Goal: Task Accomplishment & Management: Complete application form

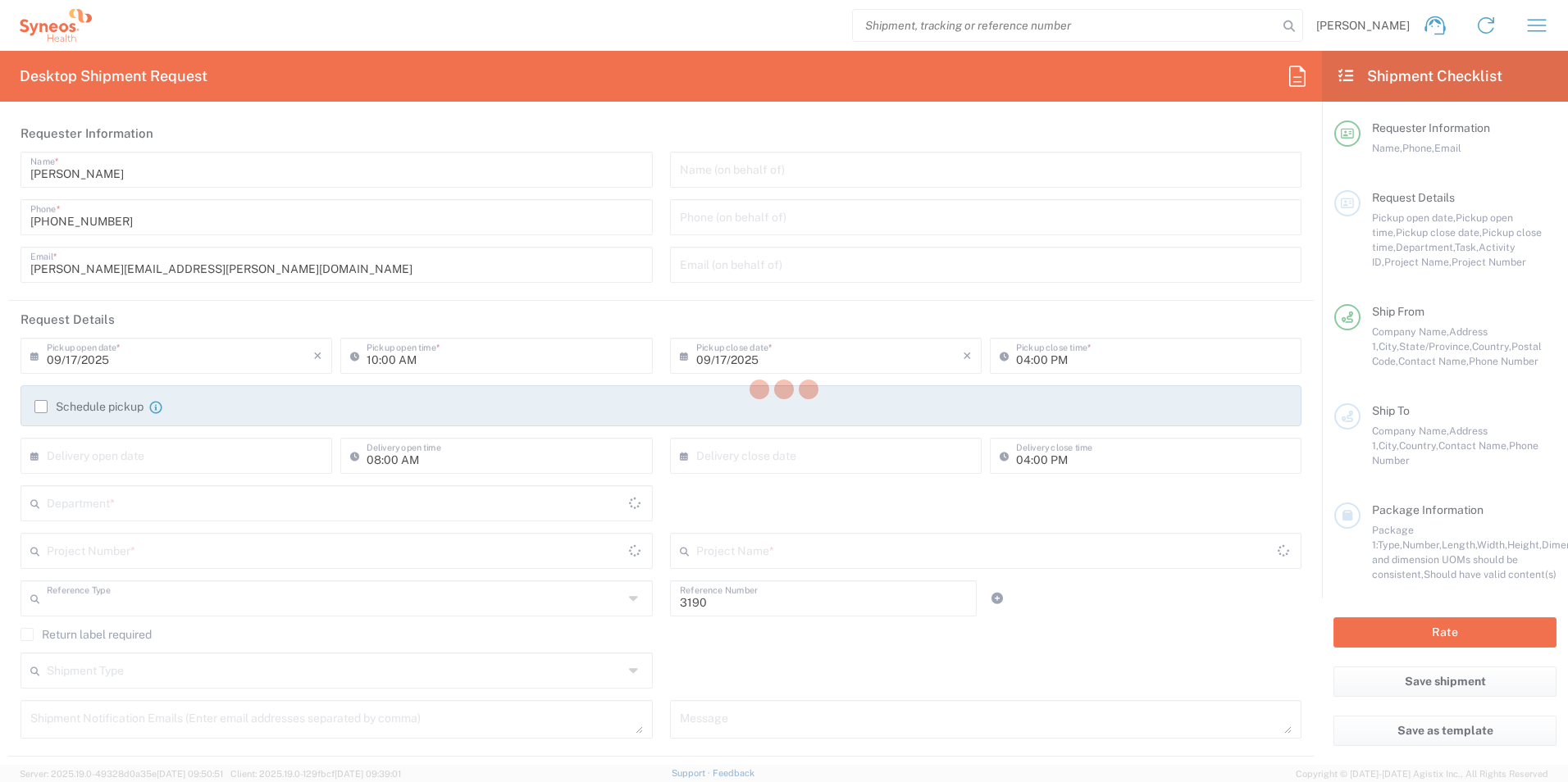
type input "Department"
type input "North Carolina"
type input "United States"
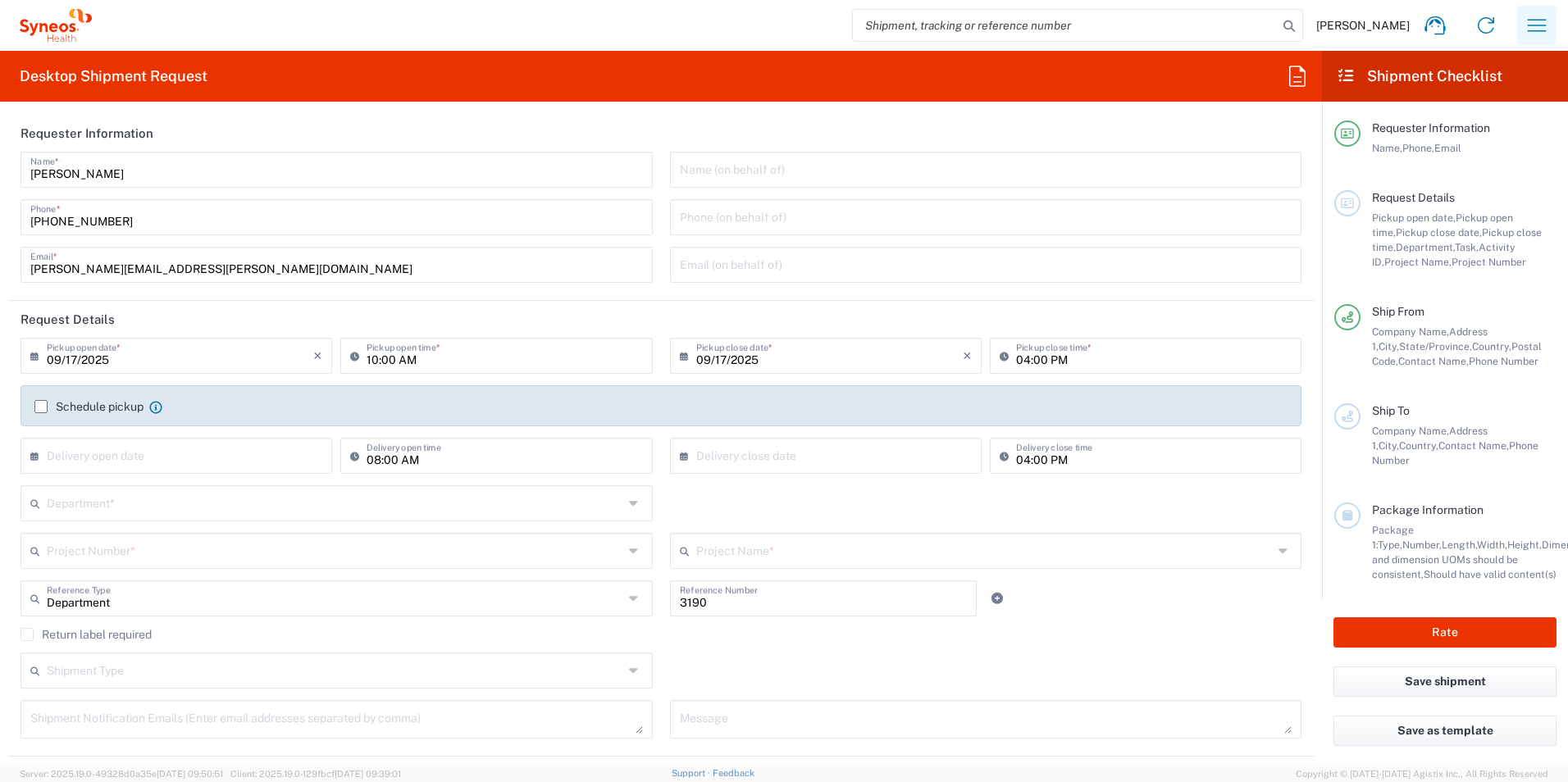
click at [1537, 26] on icon "button" at bounding box center [1537, 26] width 26 height 26
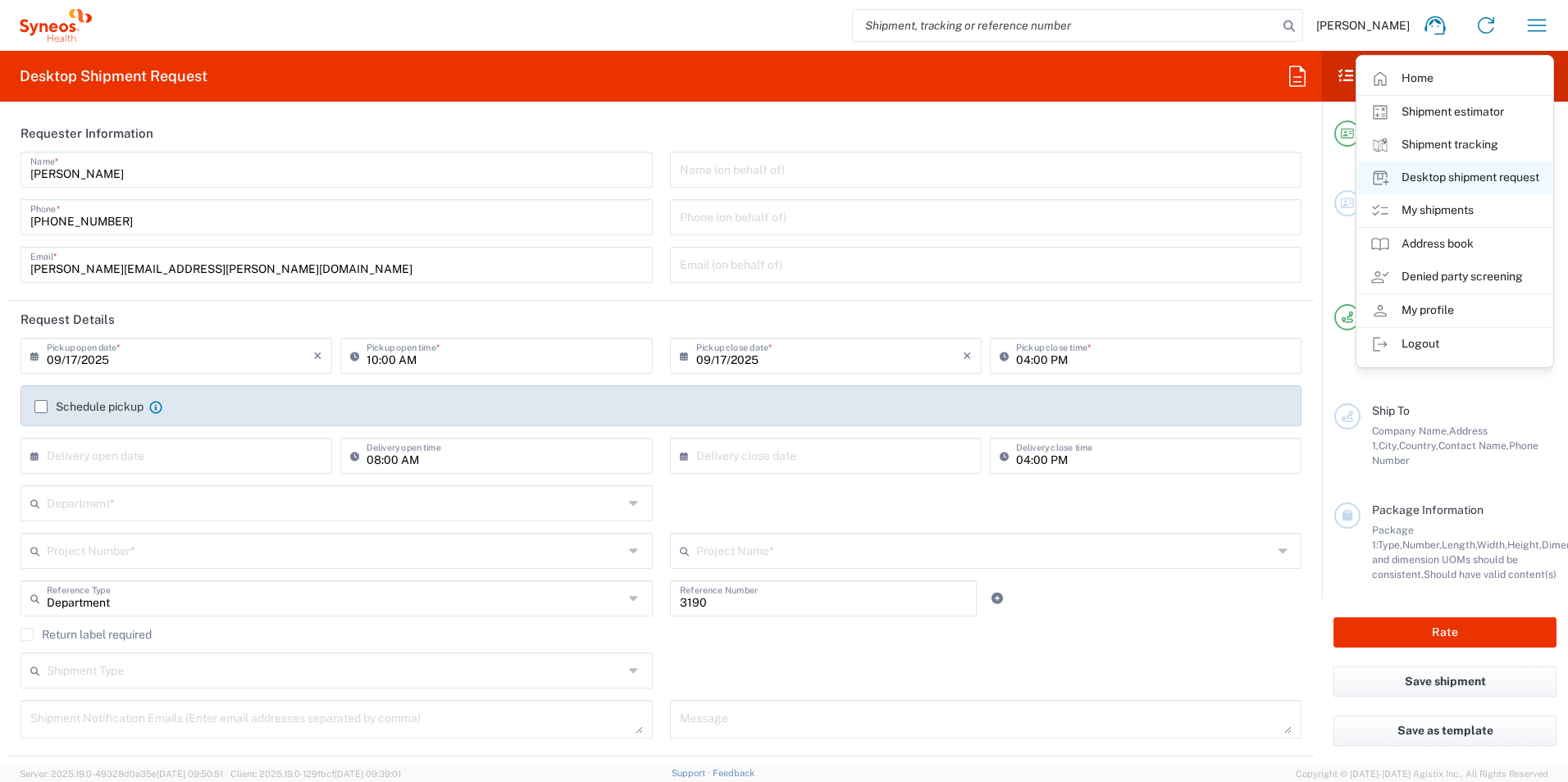
type input "Illingworth Rsrch Grp (USA) In"
drag, startPoint x: 1452, startPoint y: 207, endPoint x: 1419, endPoint y: 204, distance: 33.1
click at [1420, 204] on link "My shipments" at bounding box center [1455, 211] width 195 height 33
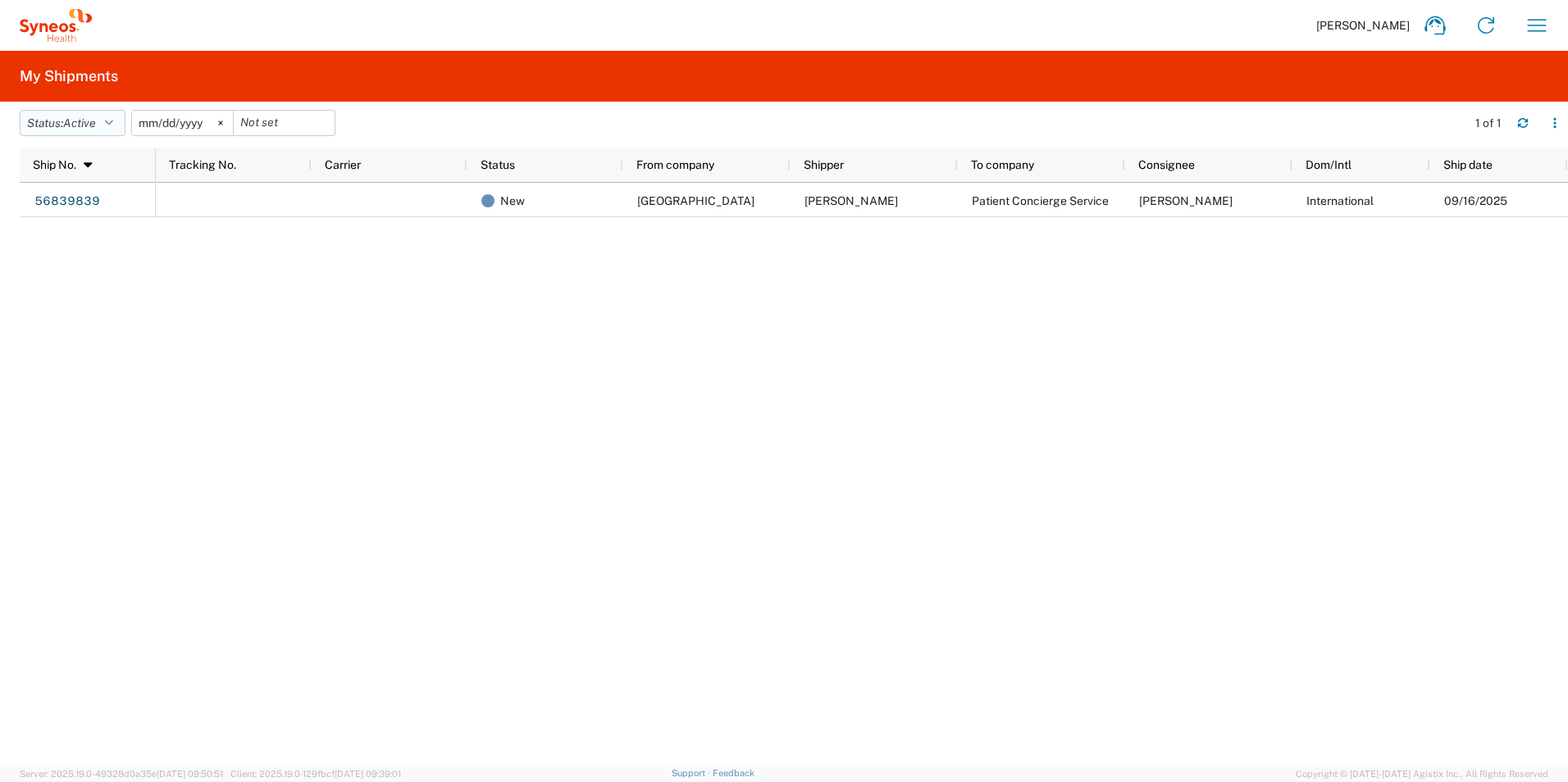
click at [106, 113] on button "Status: Active" at bounding box center [73, 123] width 106 height 26
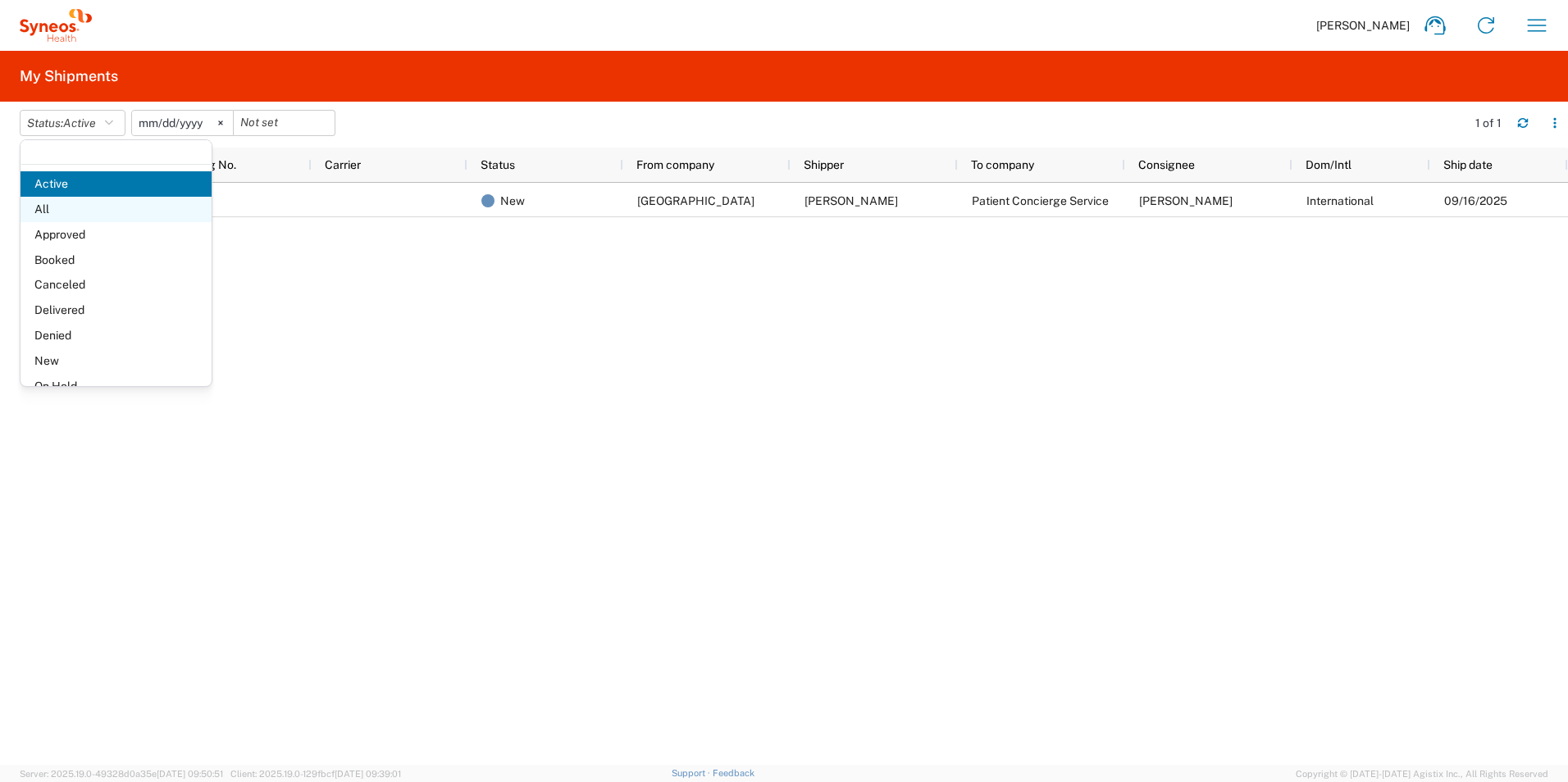
click at [86, 205] on span "All" at bounding box center [116, 209] width 191 height 26
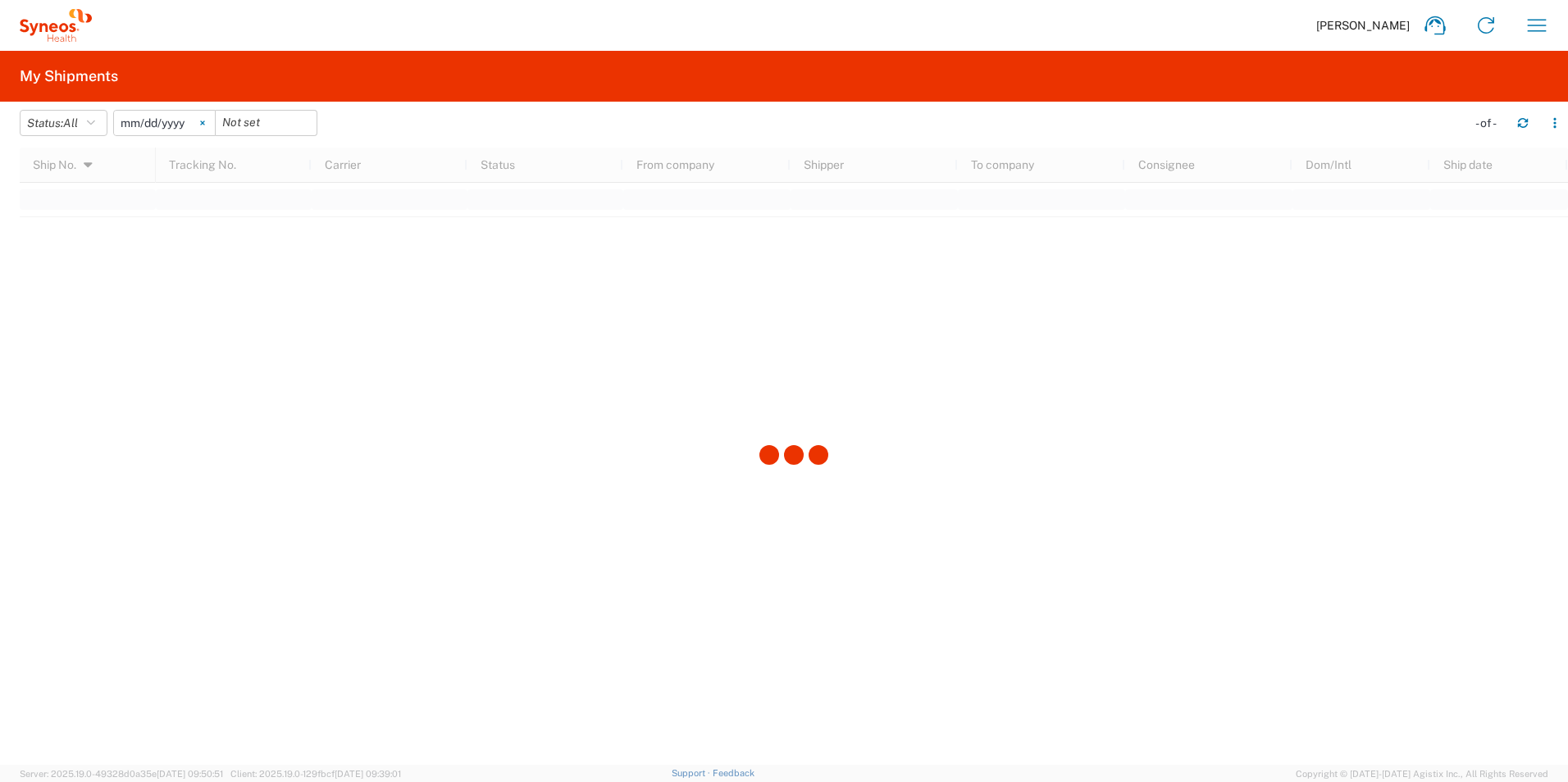
click at [214, 122] on svg-icon at bounding box center [203, 123] width 25 height 25
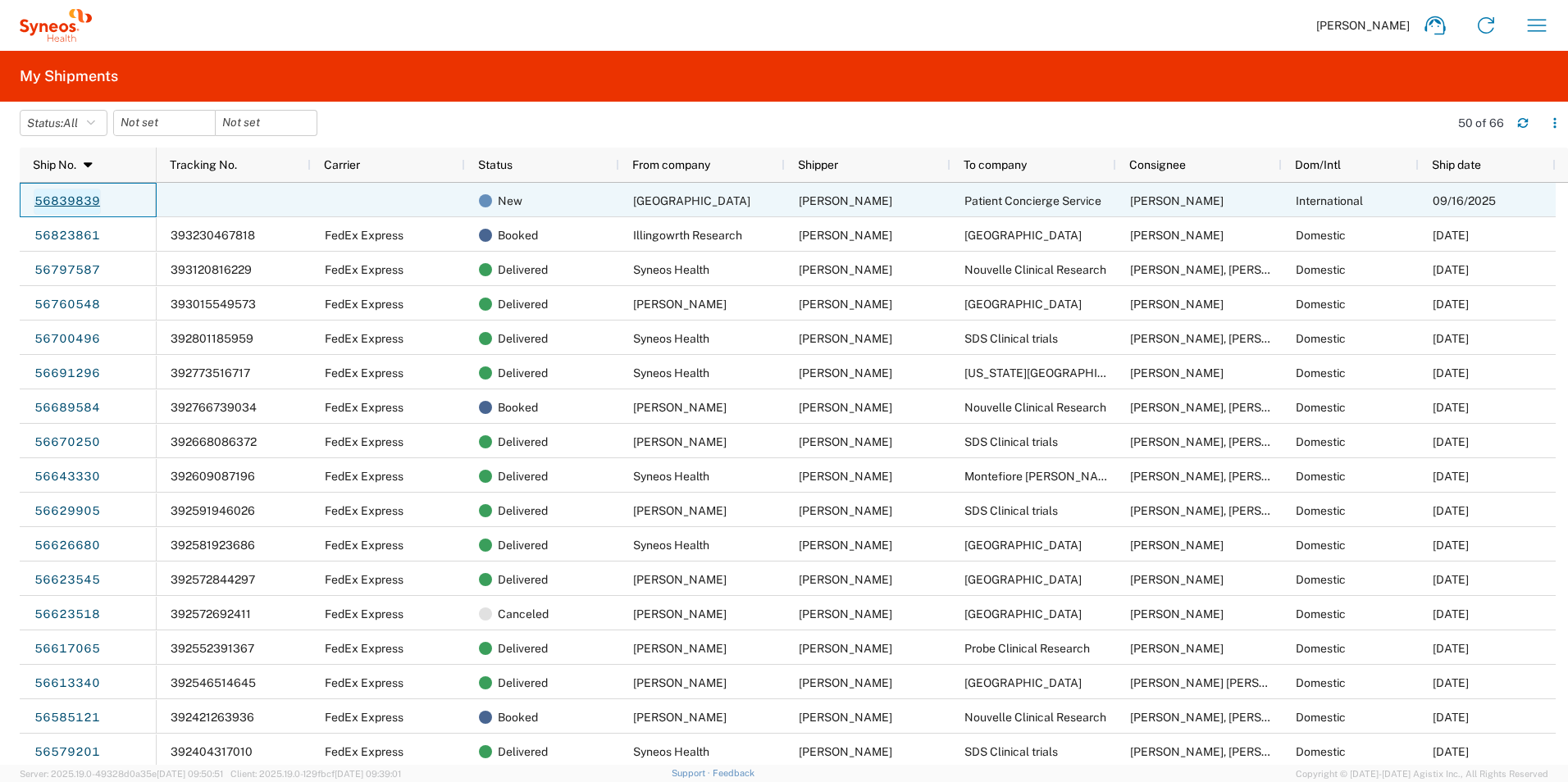
click at [86, 199] on link "56839839" at bounding box center [67, 202] width 67 height 26
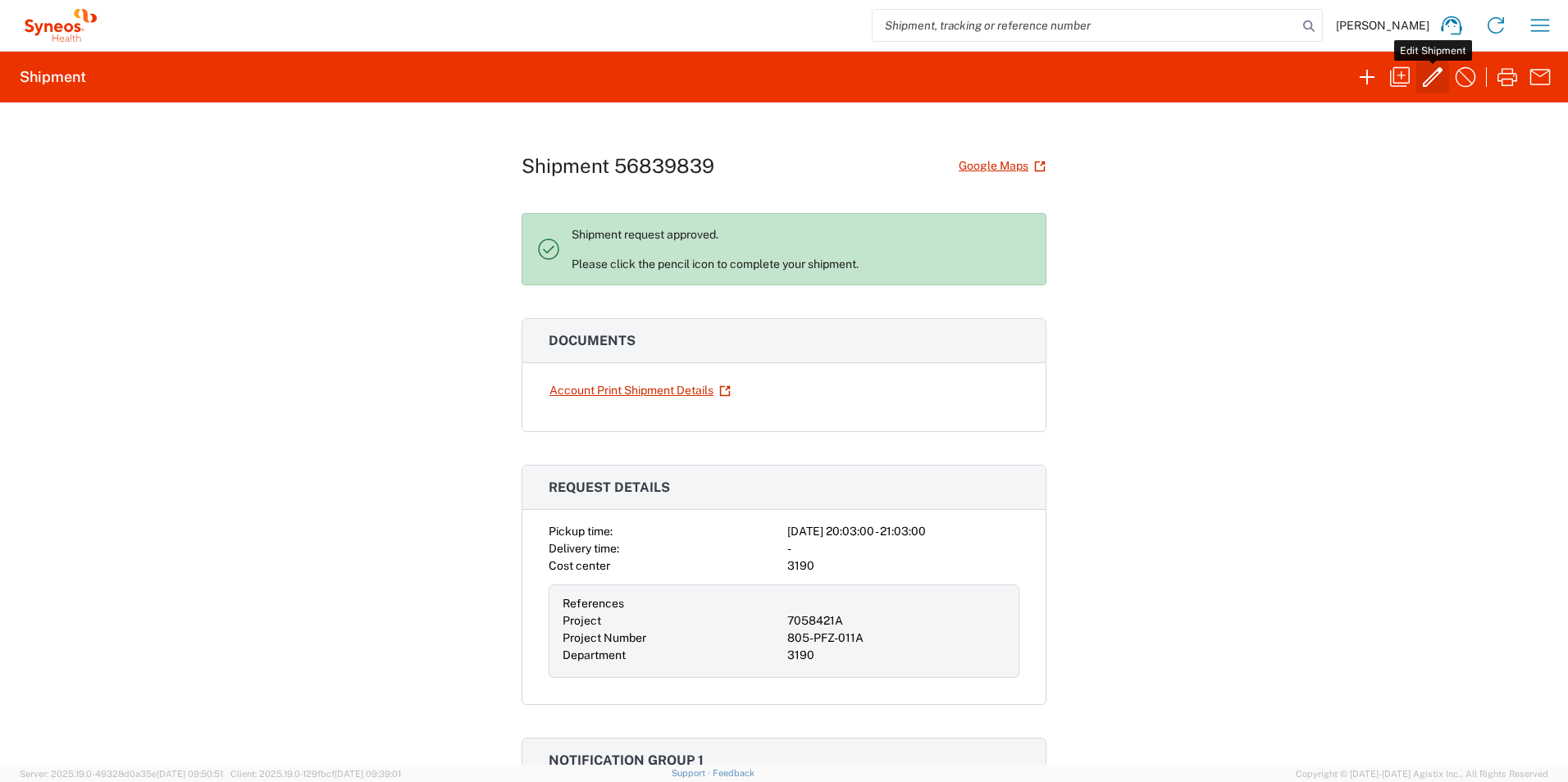
click at [1427, 73] on icon "button" at bounding box center [1432, 77] width 26 height 26
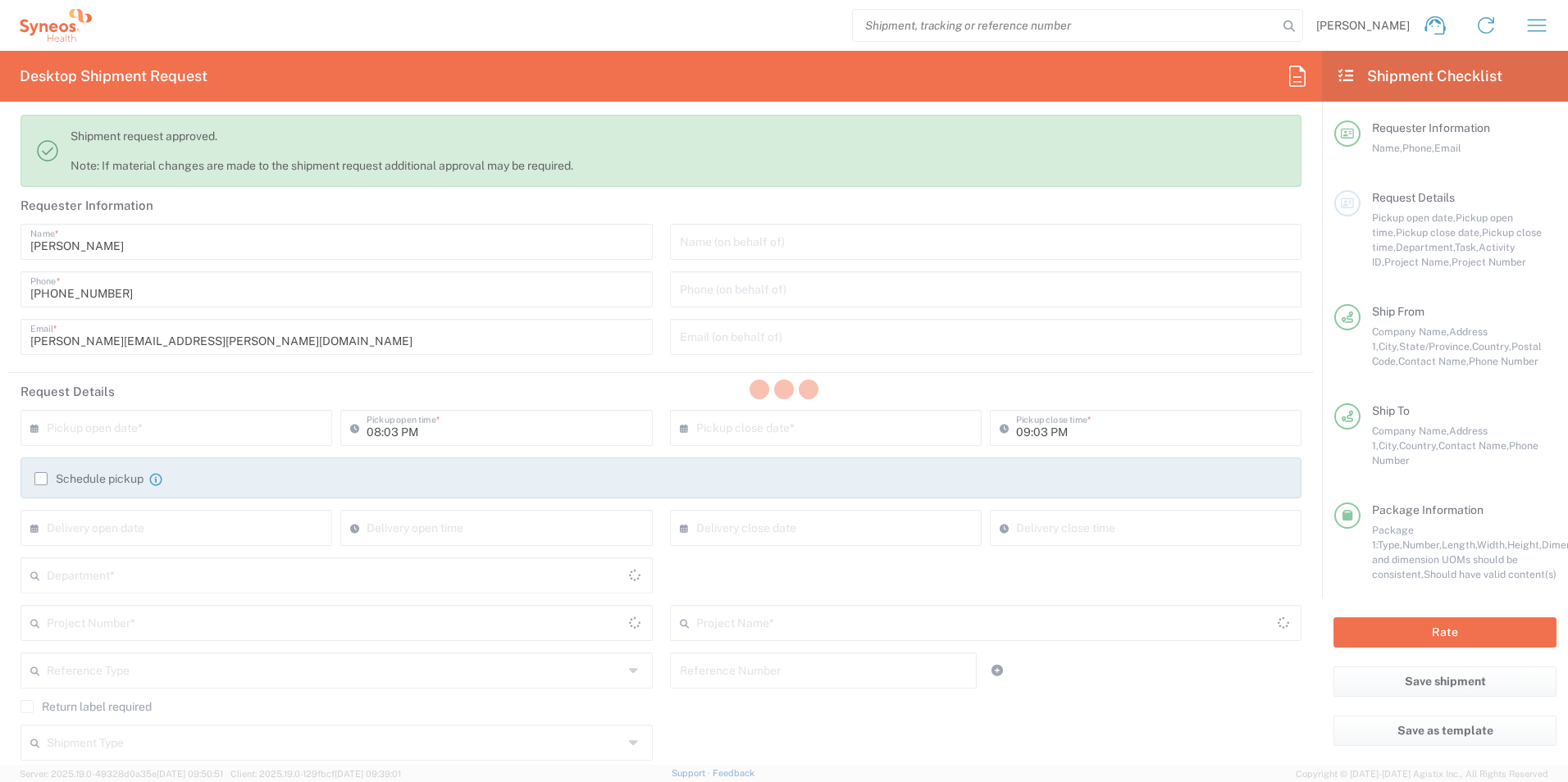
type input "7058421A"
type input "California"
type input "England"
type input "Envelope"
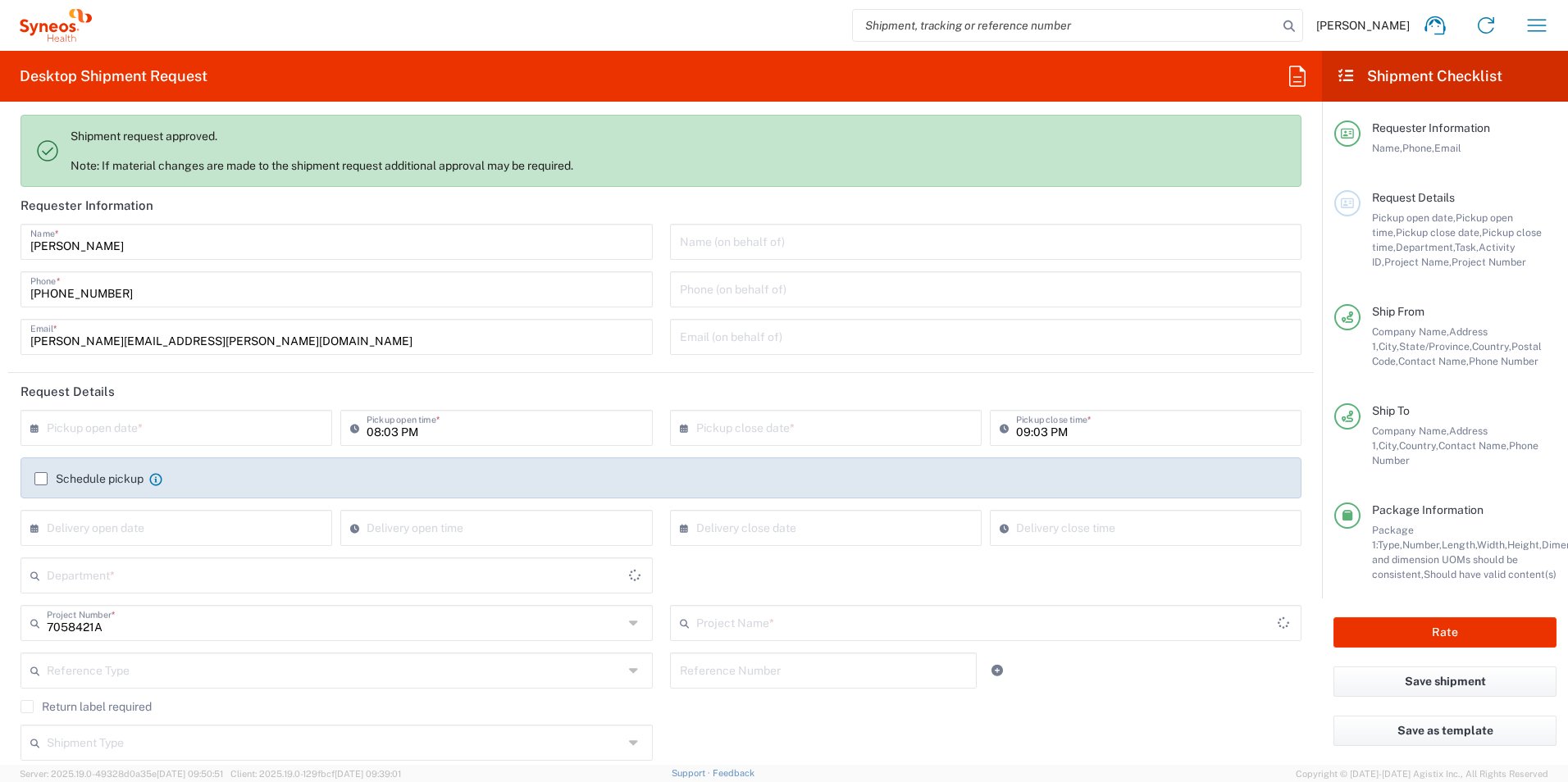
type input "805-PFZ-011A"
type input "3190"
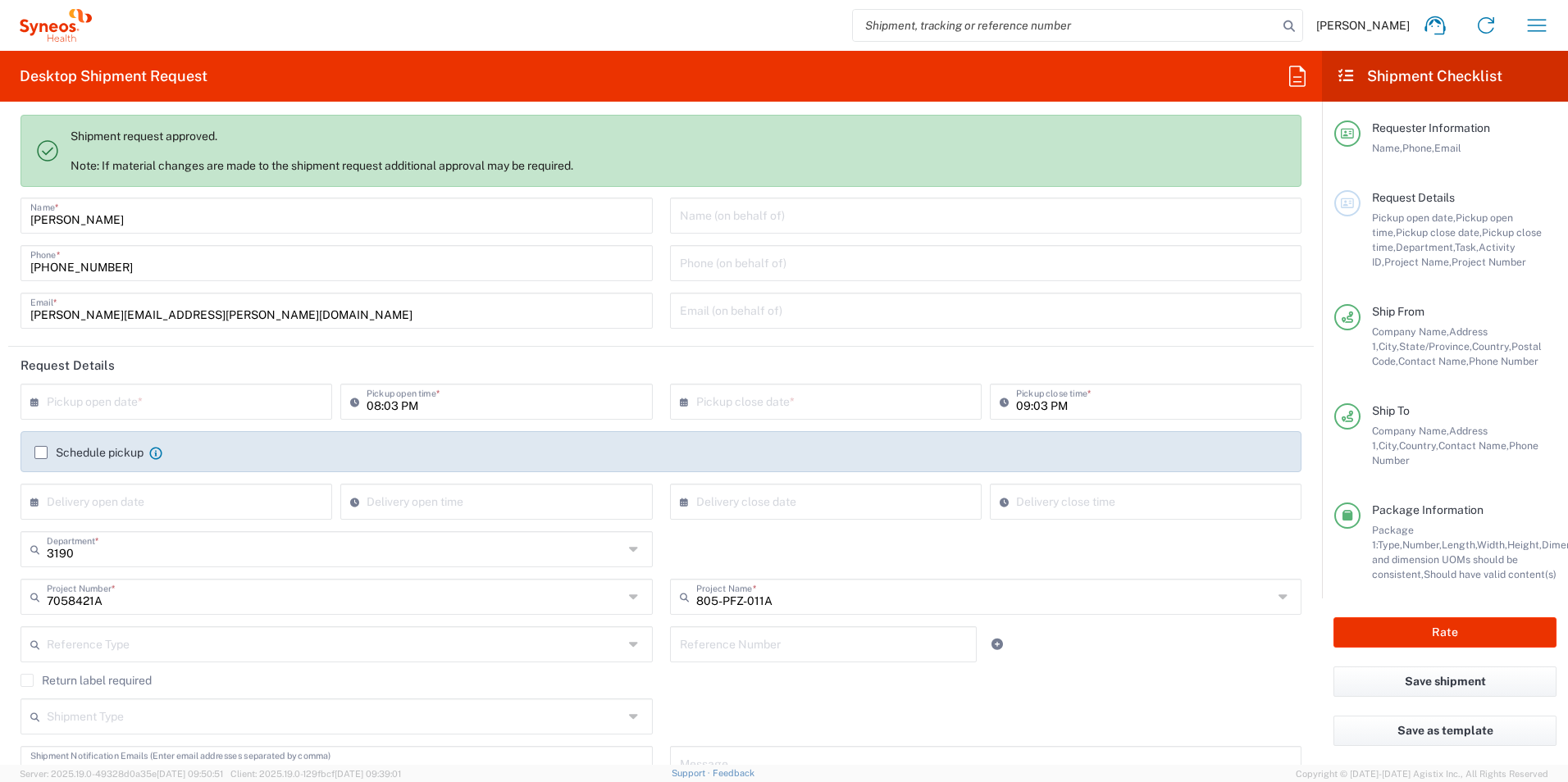
scroll to position [137, 0]
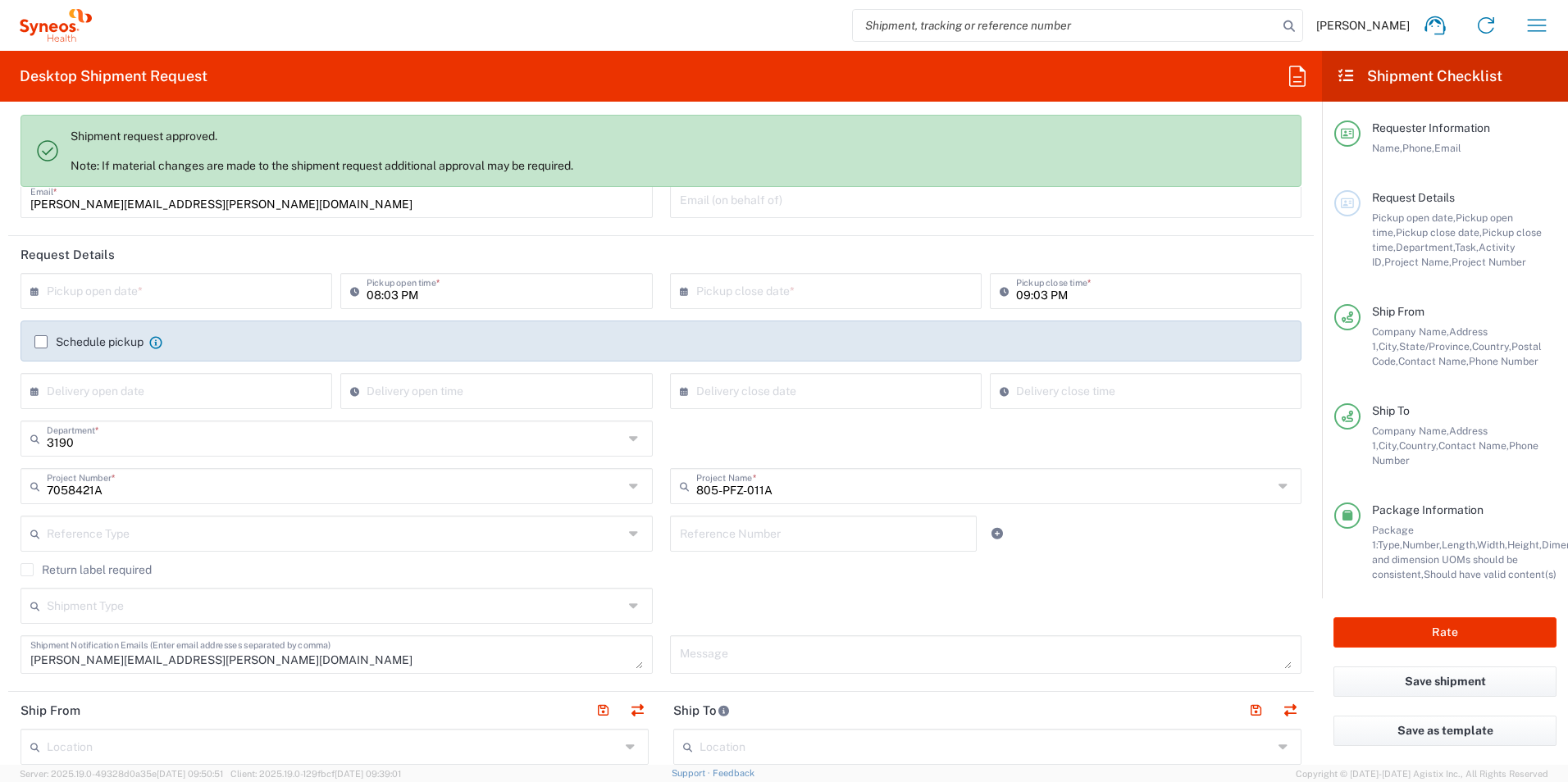
click at [732, 297] on input "text" at bounding box center [830, 290] width 267 height 29
drag, startPoint x: 813, startPoint y: 428, endPoint x: 824, endPoint y: 448, distance: 22.8
click at [824, 447] on span "24" at bounding box center [823, 439] width 25 height 23
type input "09/24/2025"
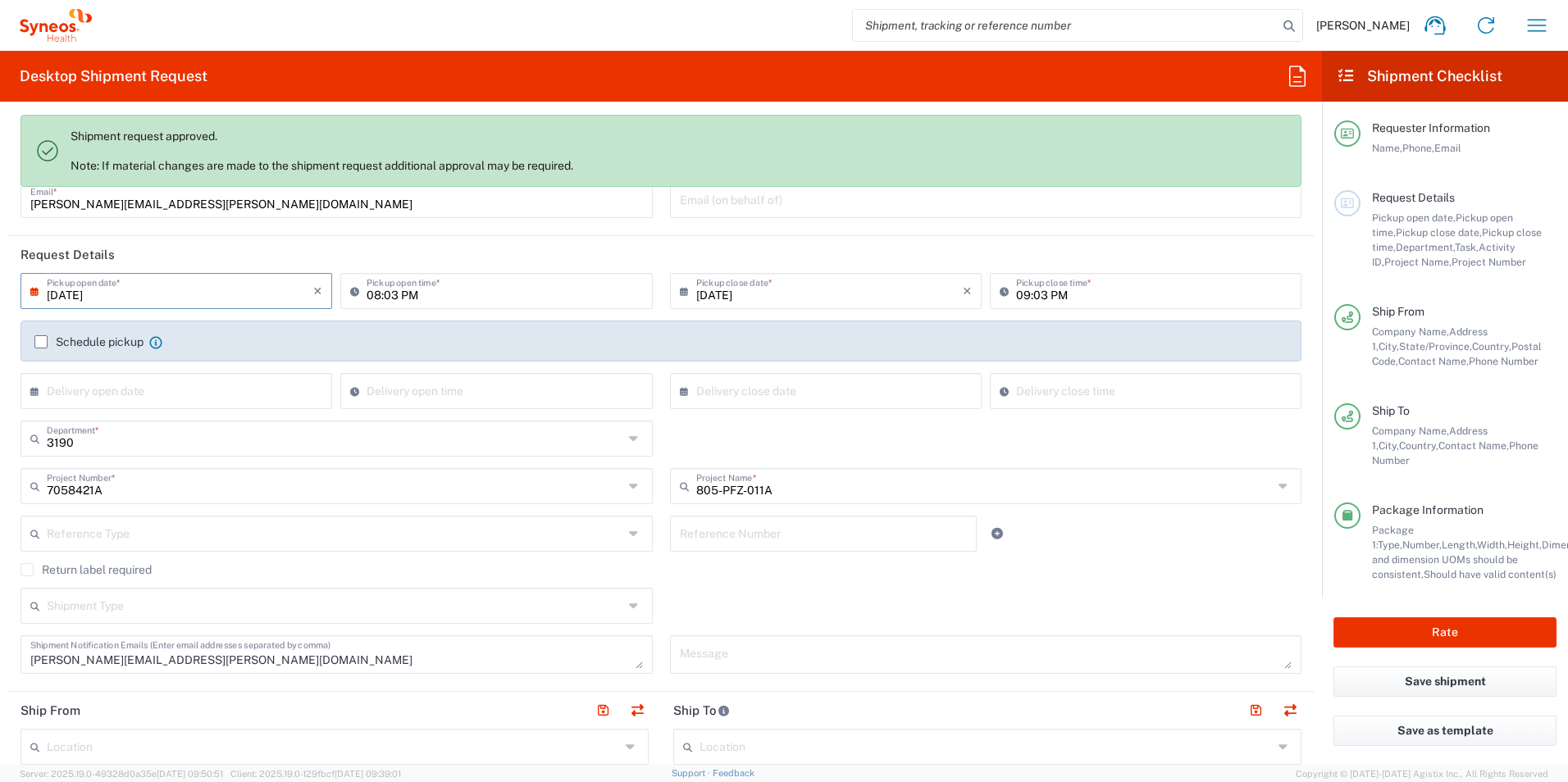
click at [234, 288] on input "09/24/2025" at bounding box center [180, 290] width 267 height 29
click at [180, 418] on span "17" at bounding box center [180, 416] width 25 height 23
type input "09/17/2025"
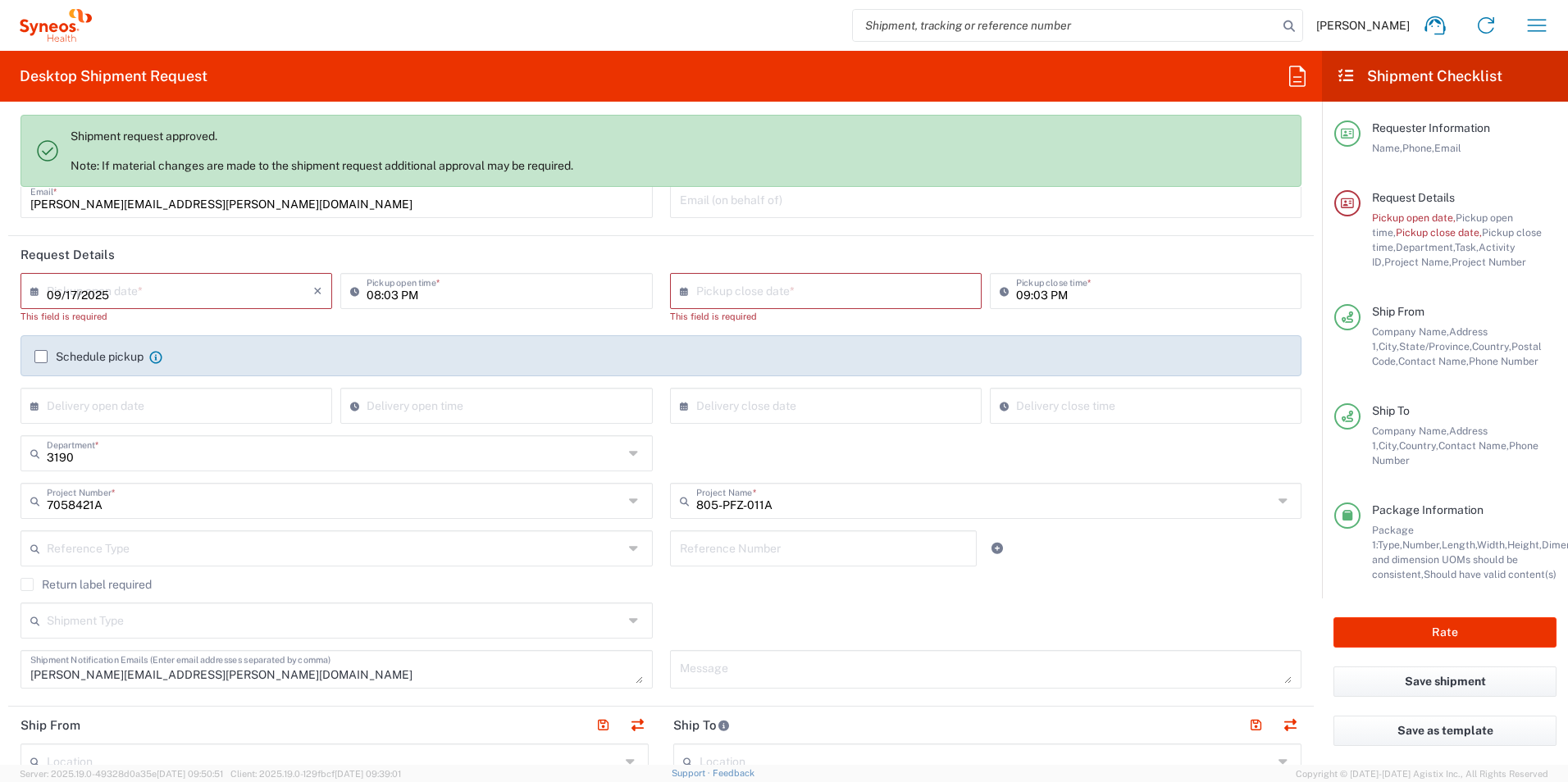
type input "09/17/2025"
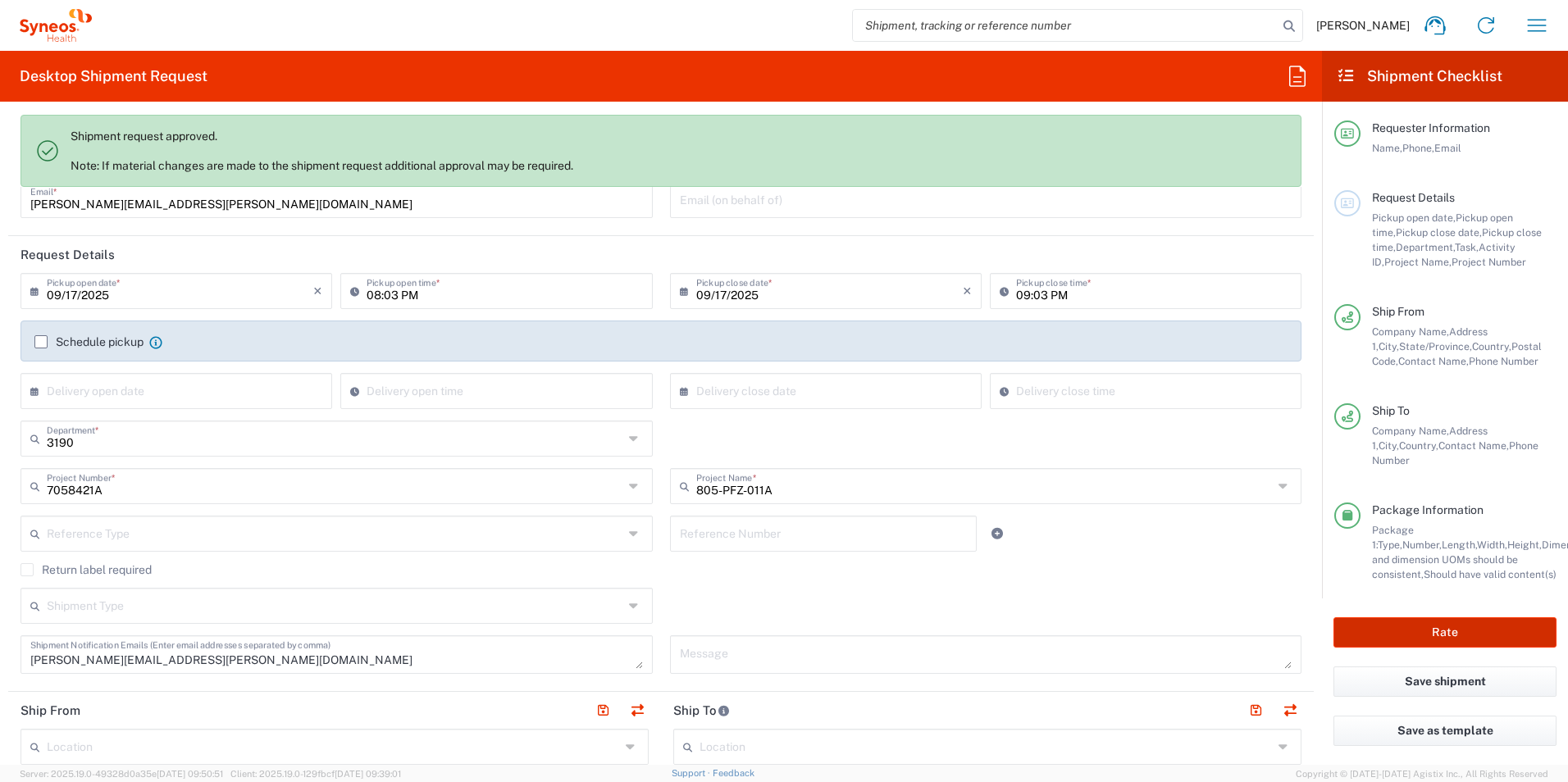
click at [1380, 628] on button "Rate" at bounding box center [1444, 632] width 223 height 31
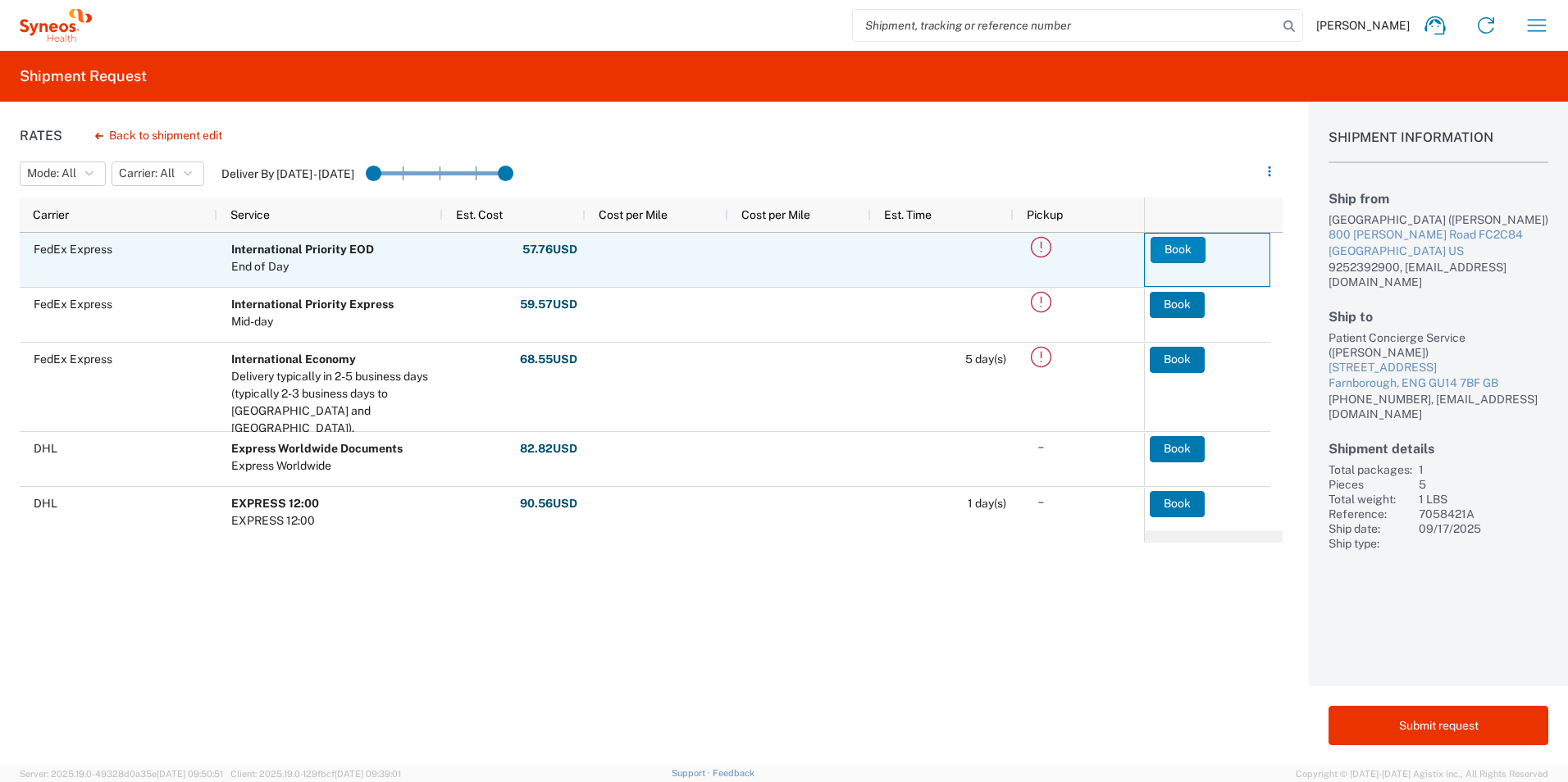
click at [1185, 255] on button "Book" at bounding box center [1178, 250] width 55 height 26
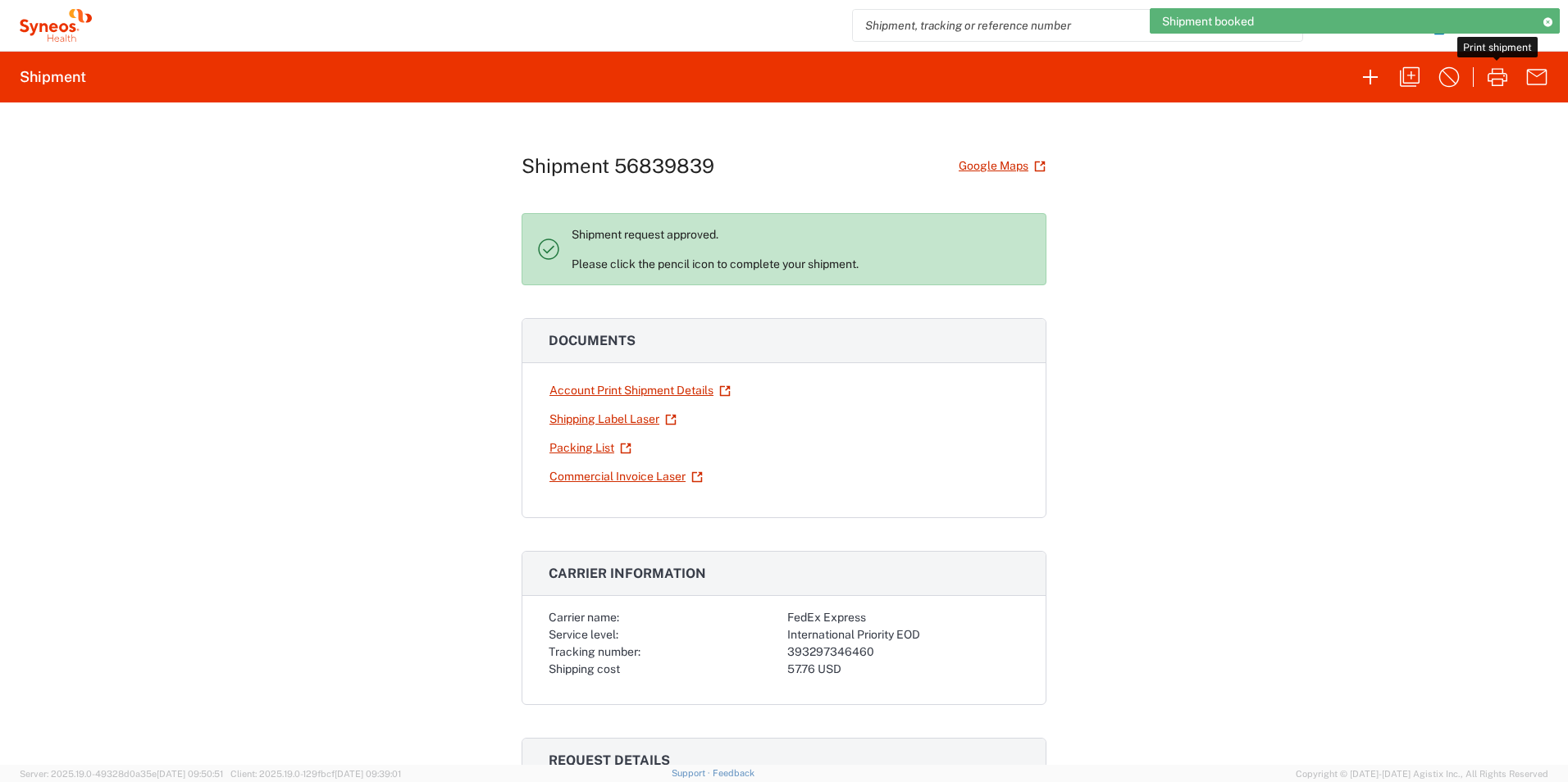
click at [1489, 82] on icon "button" at bounding box center [1498, 77] width 26 height 26
